Goal: Information Seeking & Learning: Learn about a topic

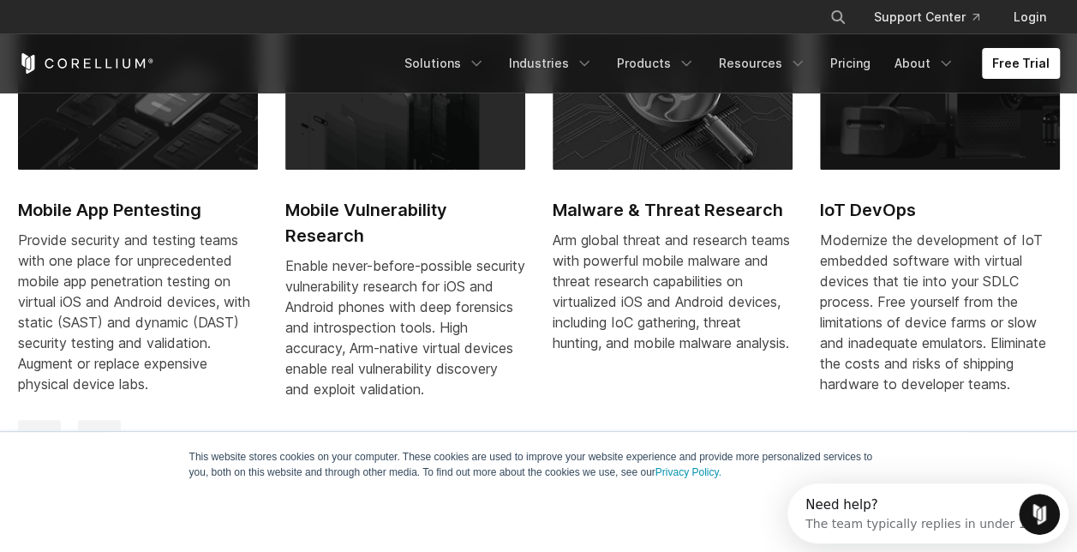
scroll to position [825, 0]
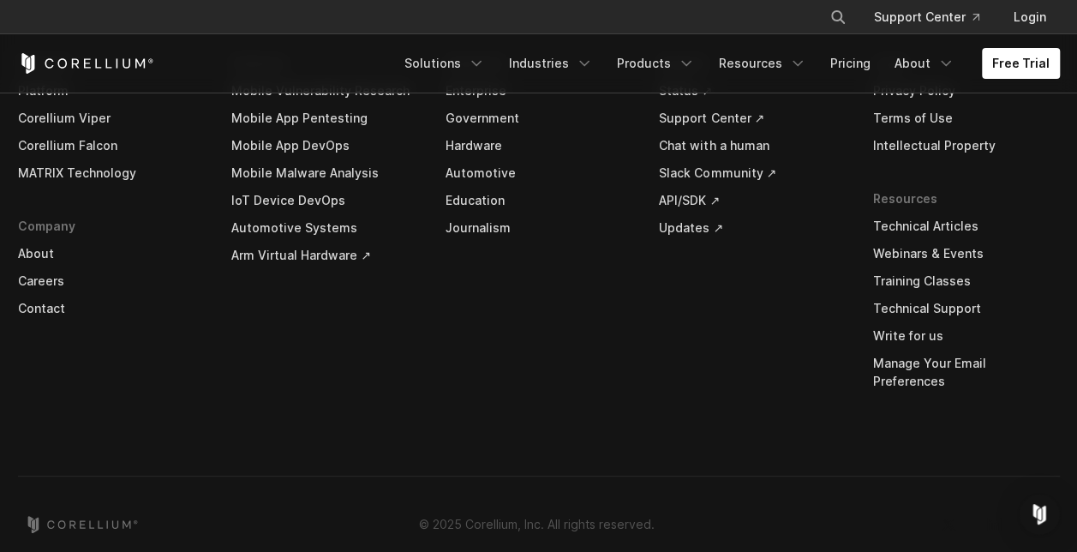
scroll to position [5571, 0]
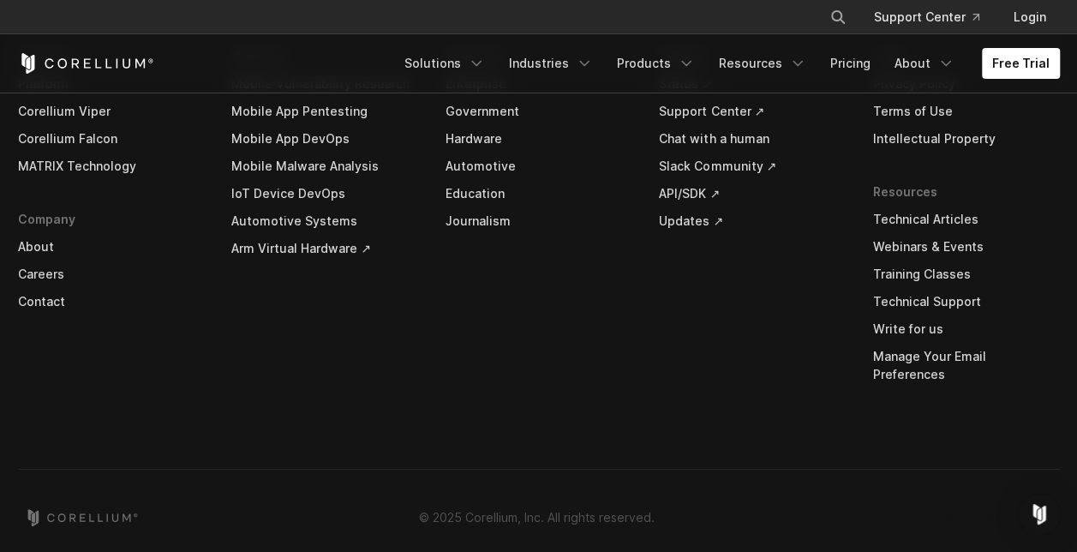
click at [38, 246] on link "About" at bounding box center [111, 246] width 187 height 27
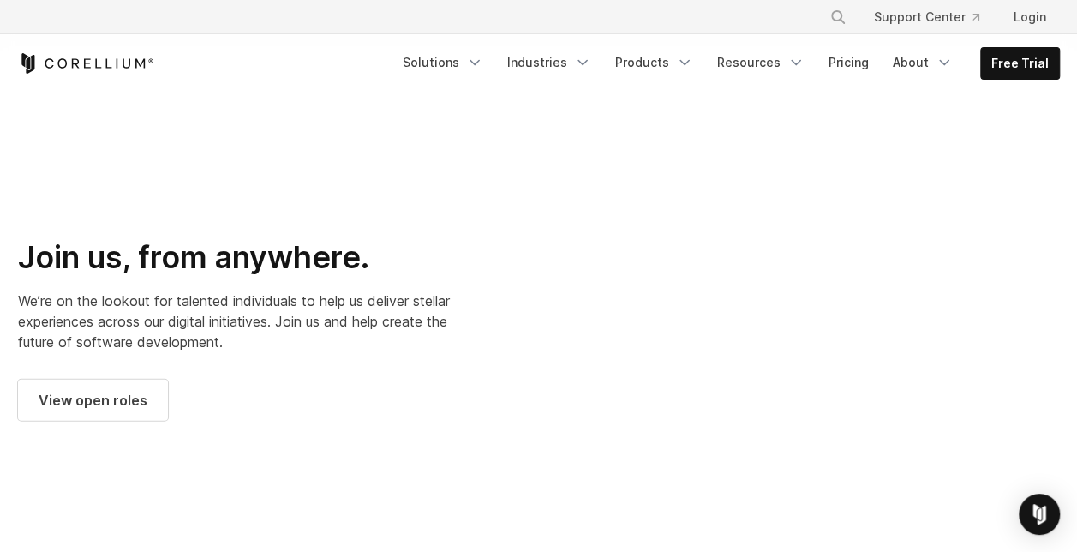
scroll to position [2153, 0]
